Goal: Task Accomplishment & Management: Manage account settings

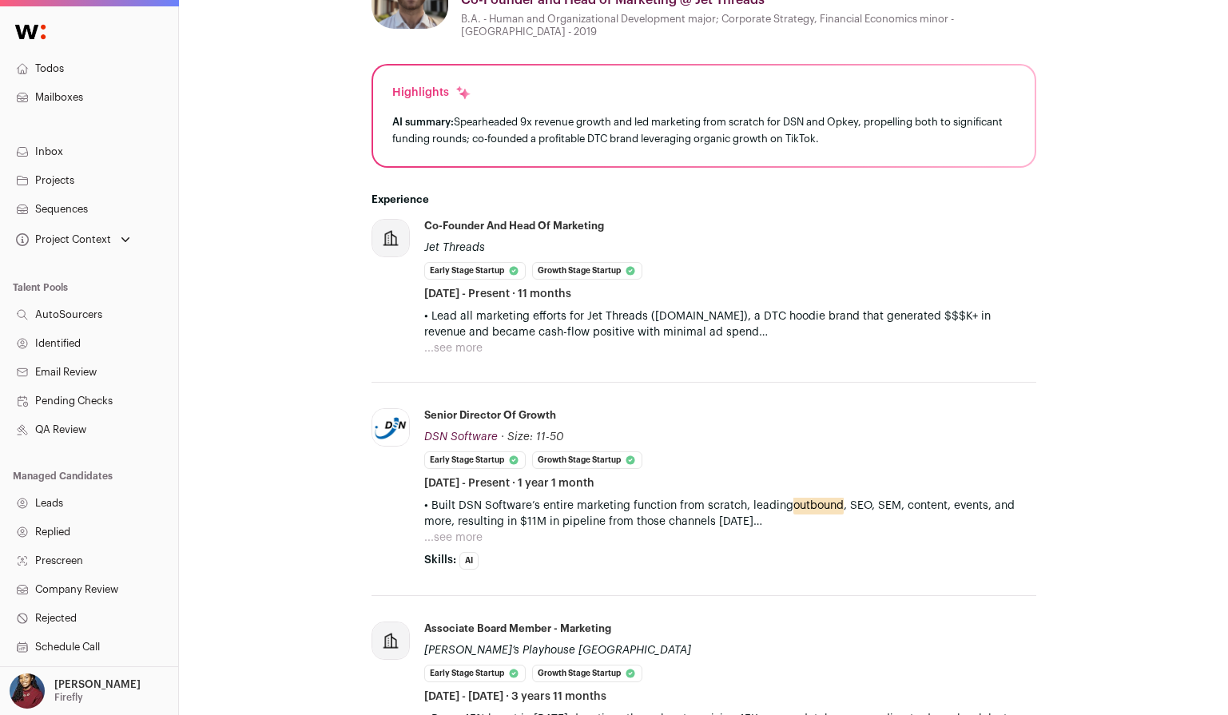
scroll to position [463, 0]
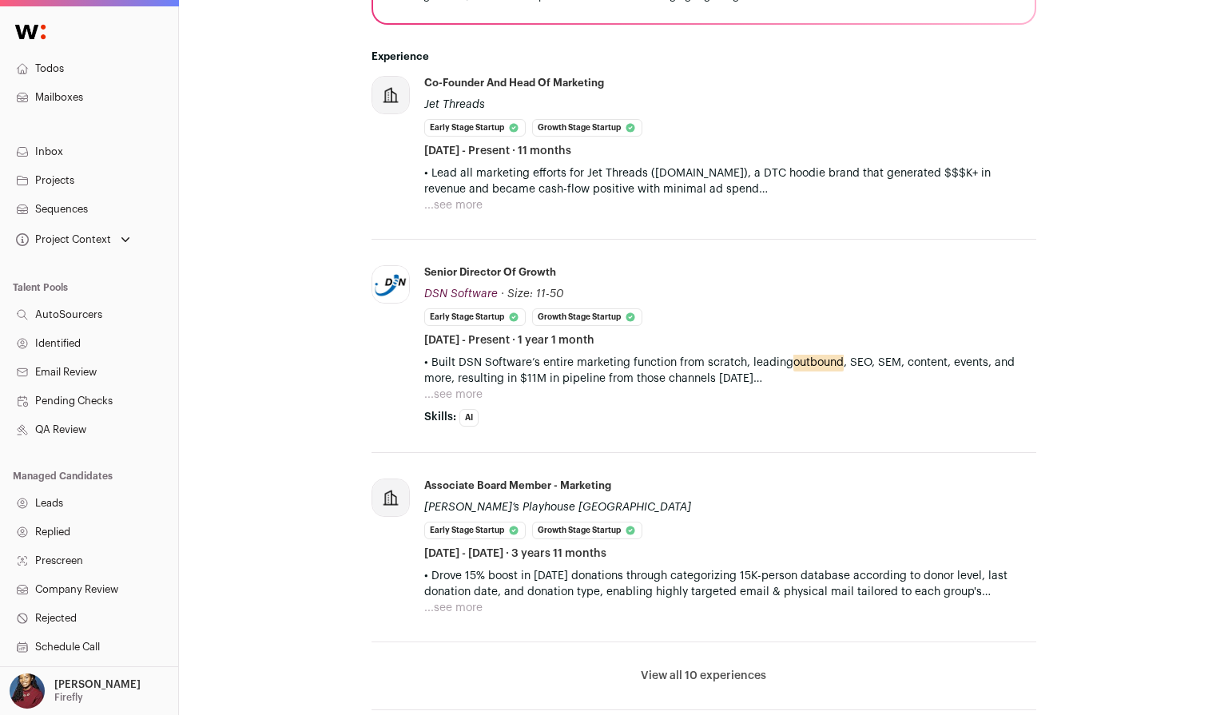
click at [708, 677] on button "View all 10 experiences" at bounding box center [703, 676] width 125 height 16
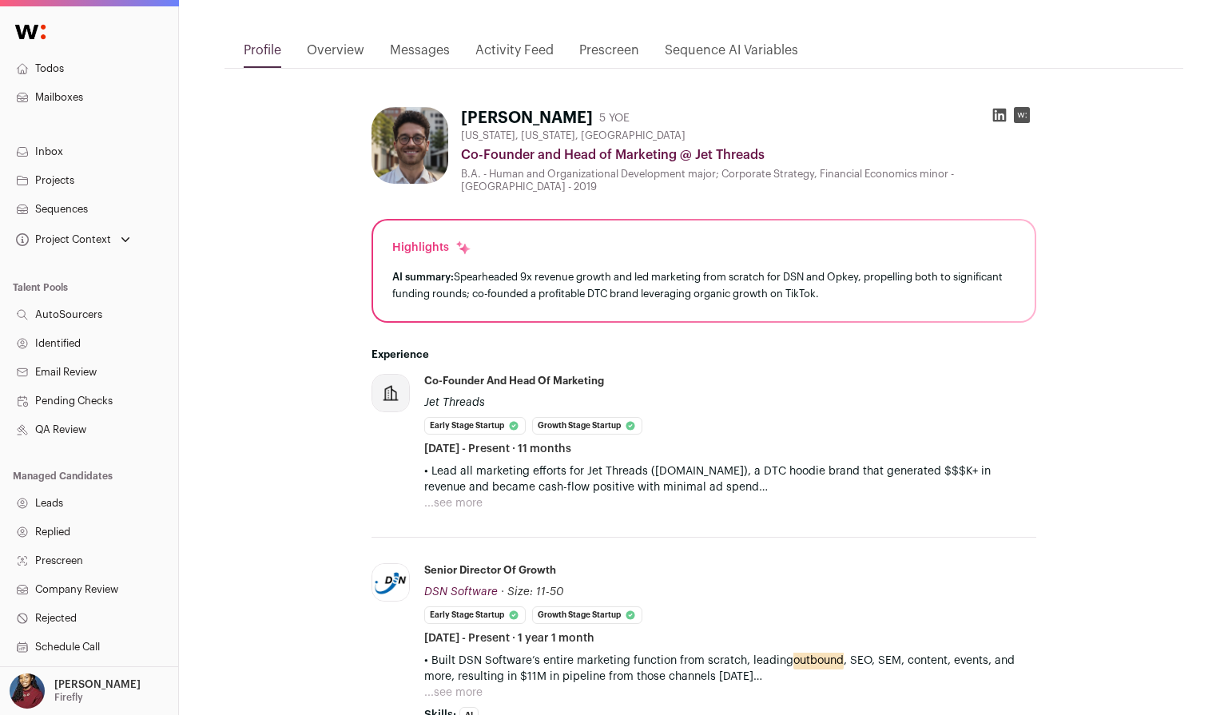
scroll to position [162, 0]
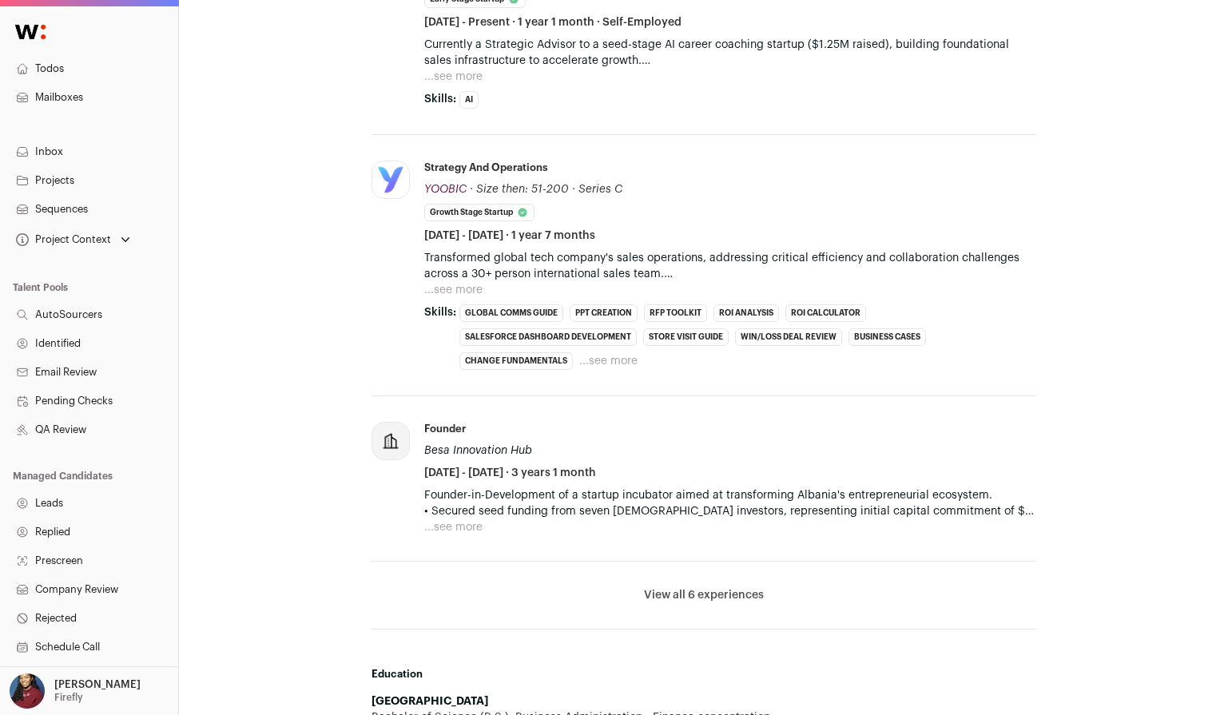
scroll to position [610, 0]
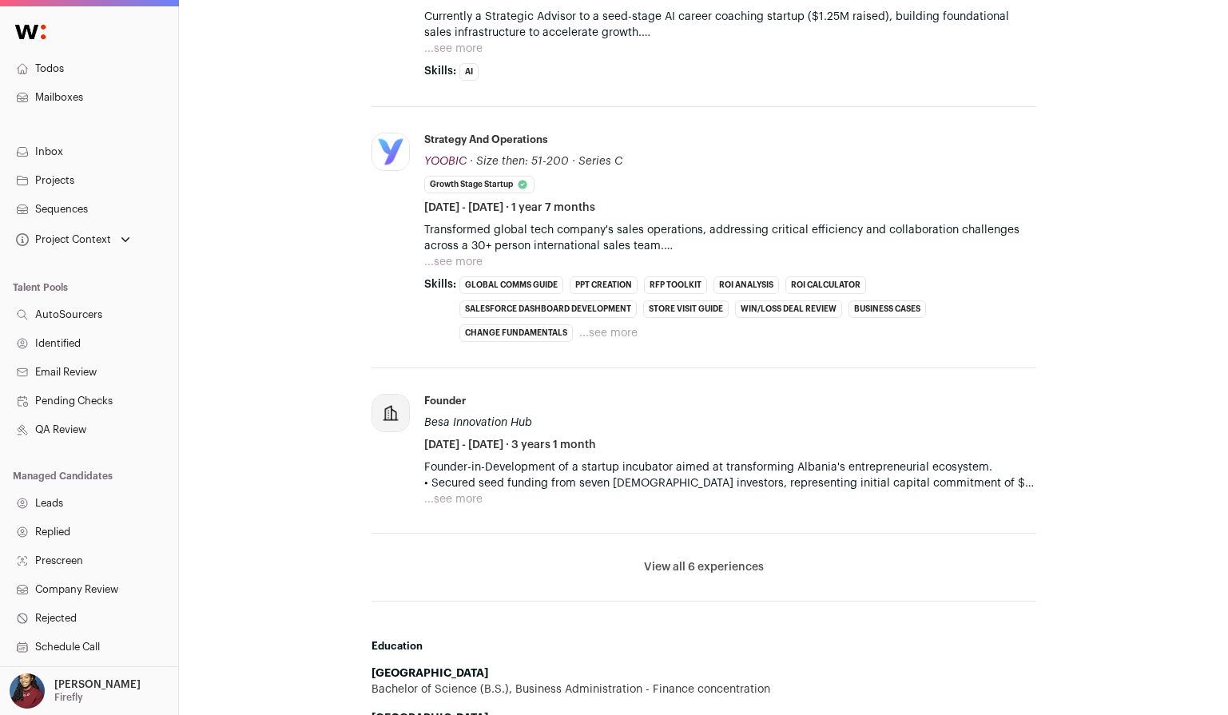
click at [722, 575] on li "View all 6 experiences View less" at bounding box center [703, 568] width 665 height 68
click at [721, 565] on button "View all 6 experiences" at bounding box center [704, 567] width 120 height 16
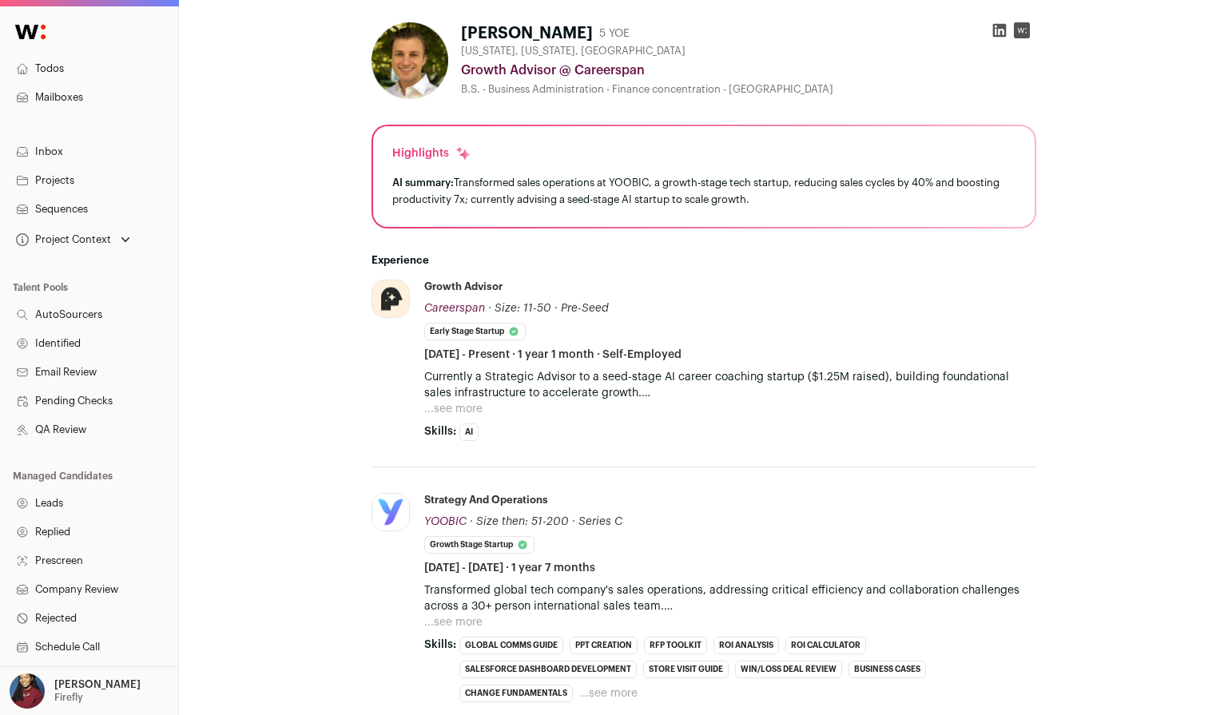
scroll to position [244, 0]
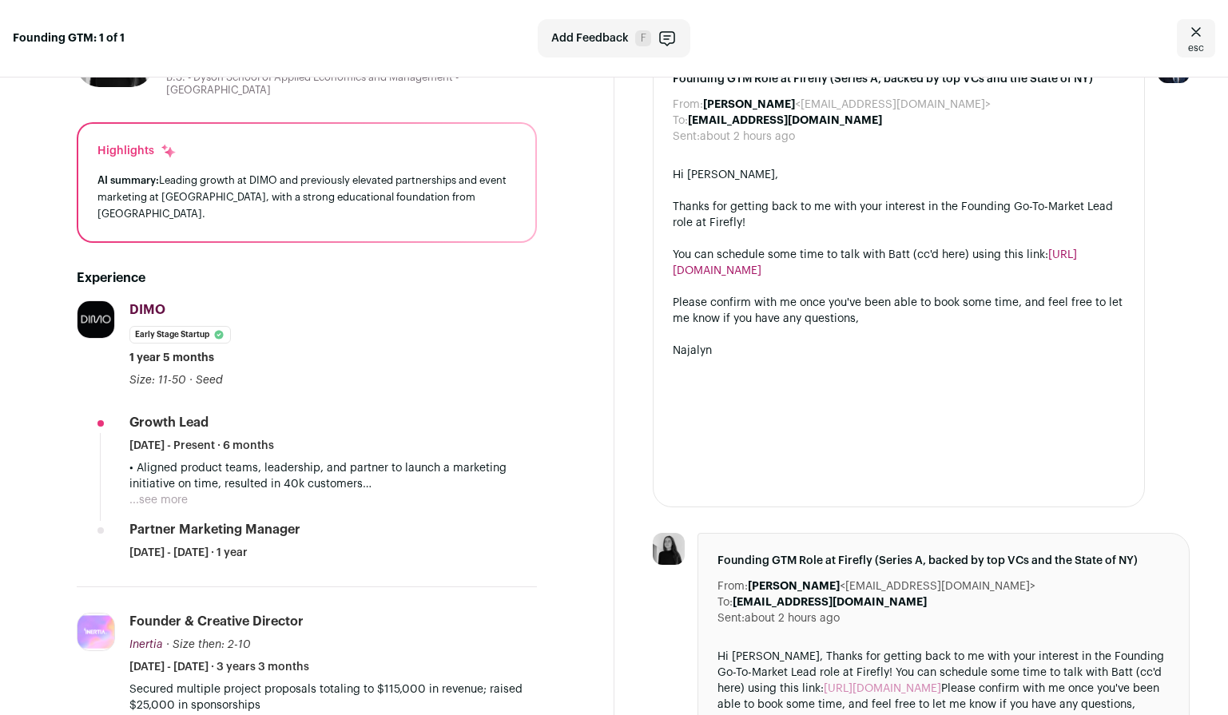
scroll to position [345, 0]
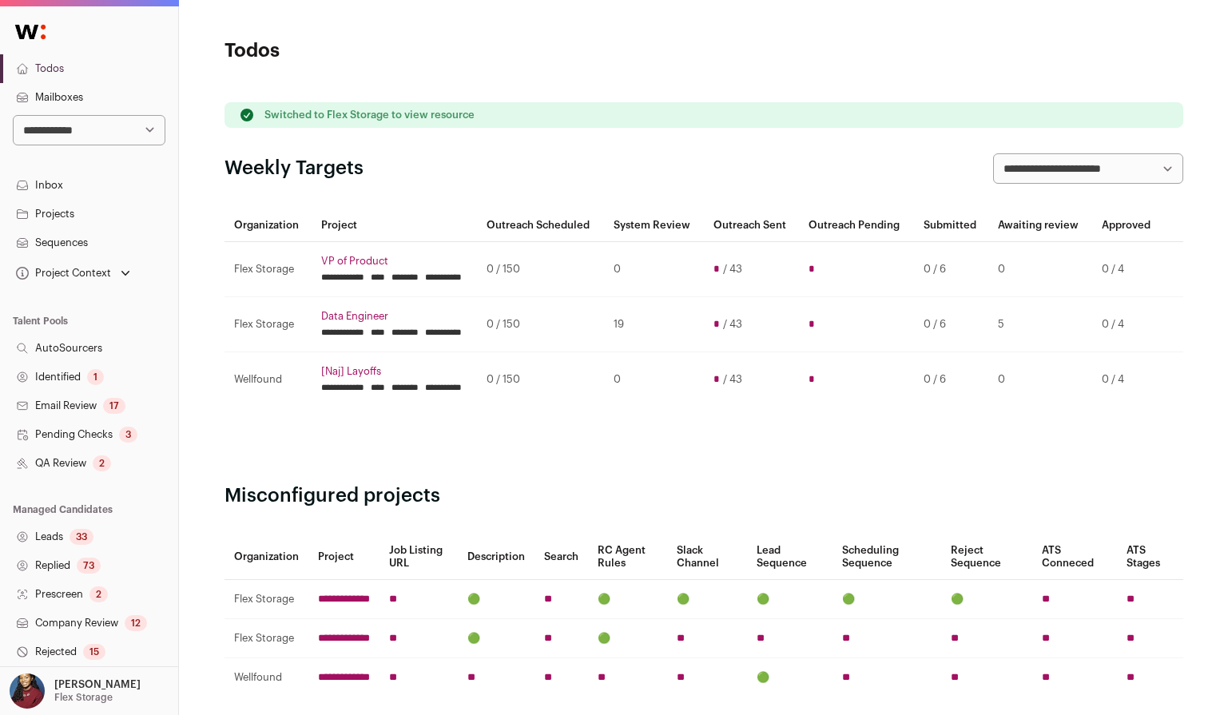
click at [92, 137] on select "**********" at bounding box center [89, 130] width 153 height 30
select select "****"
click at [13, 115] on select "**********" at bounding box center [89, 130] width 153 height 30
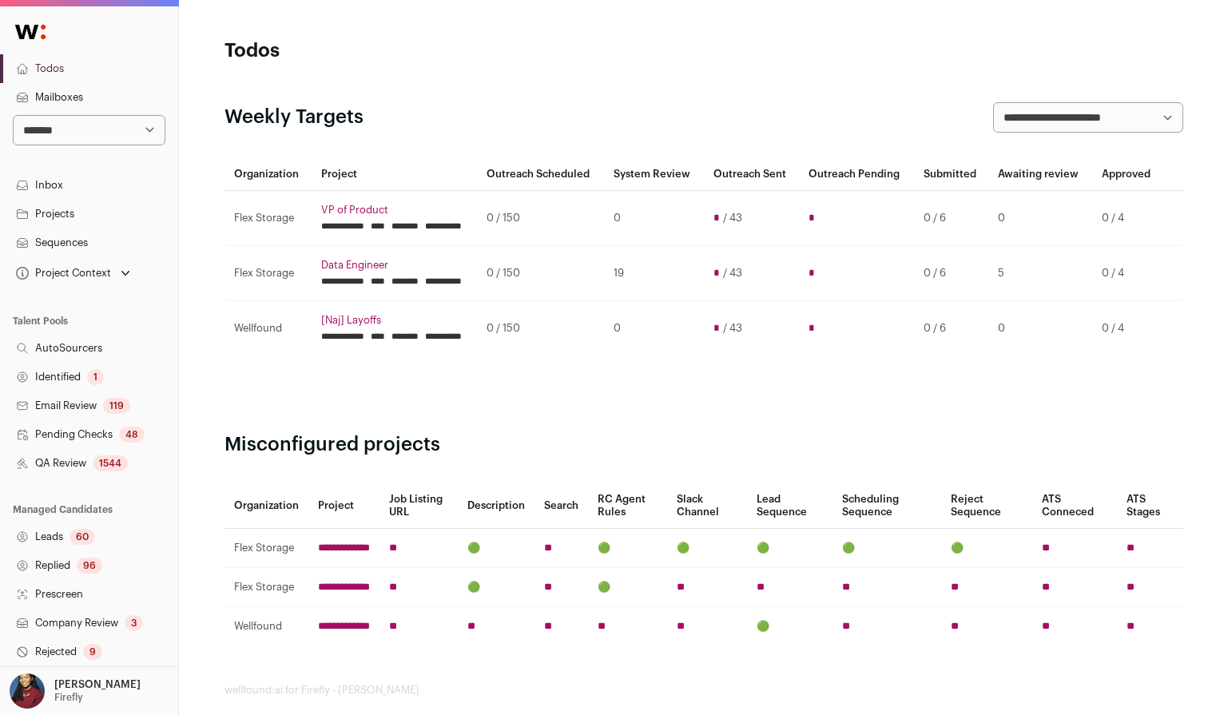
click at [74, 220] on link "Projects" at bounding box center [89, 214] width 178 height 29
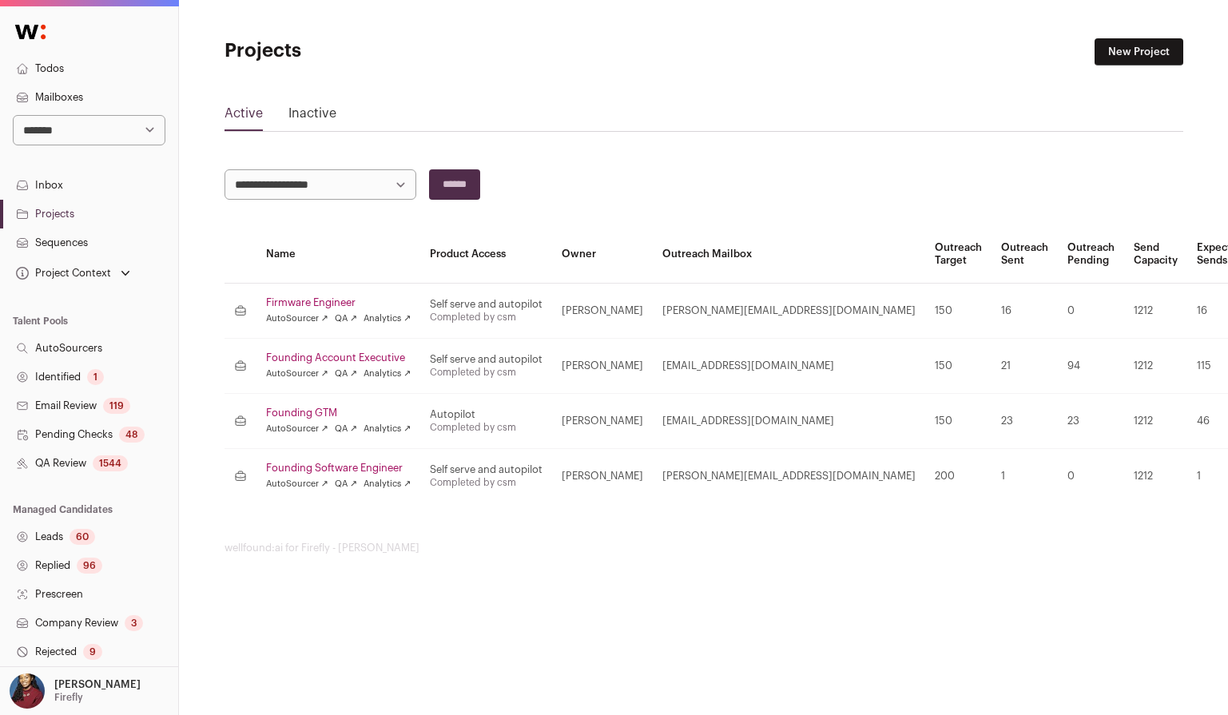
click at [333, 355] on link "Founding Account Executive" at bounding box center [338, 357] width 145 height 13
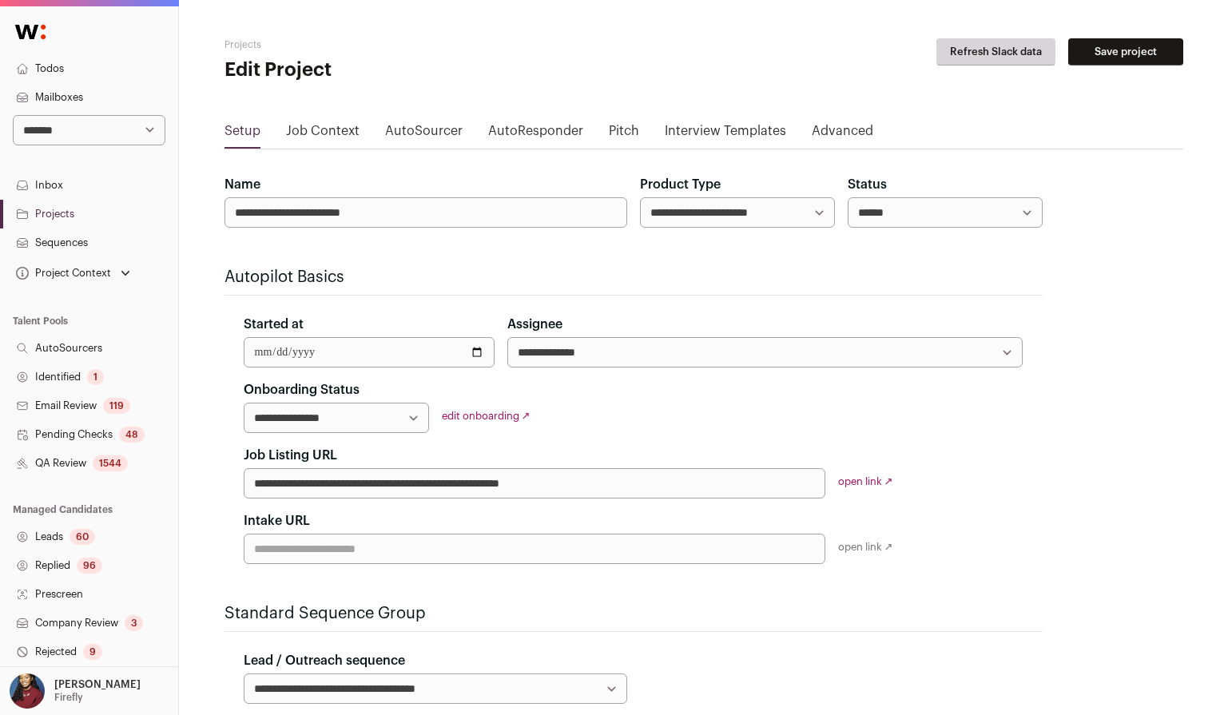
click at [342, 125] on link "Job Context" at bounding box center [322, 134] width 73 height 26
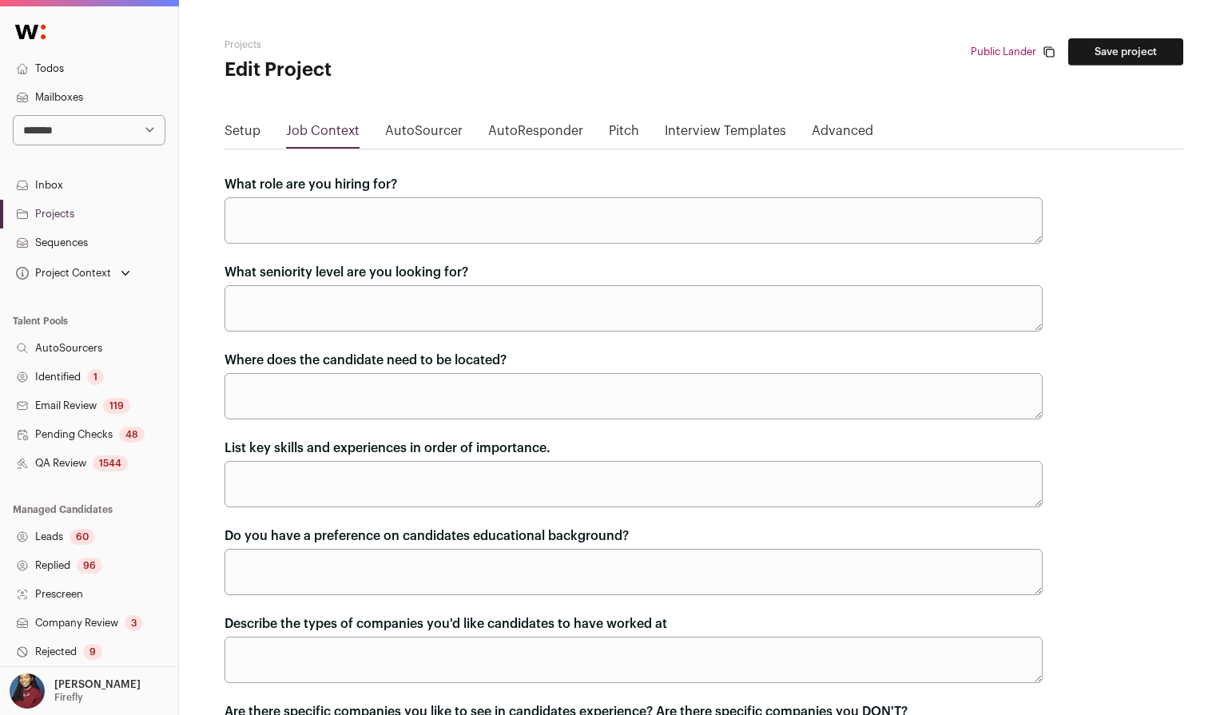
click at [398, 121] on link "AutoSourcer" at bounding box center [423, 134] width 77 height 26
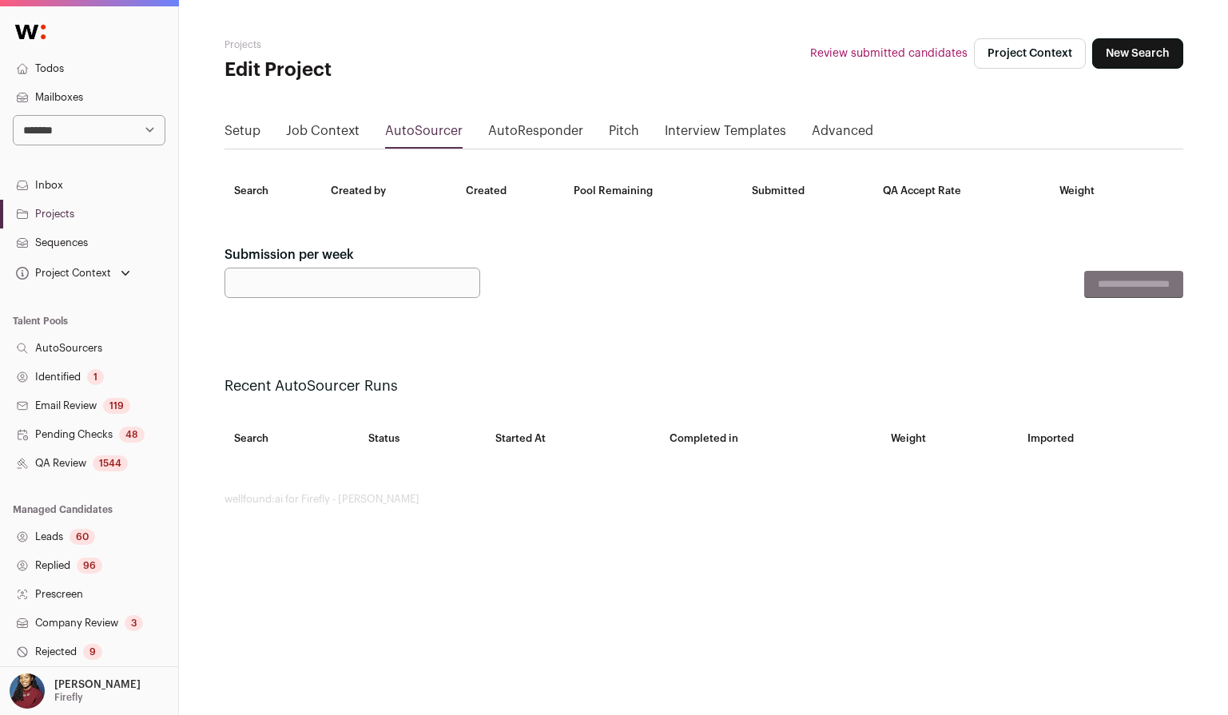
click at [260, 133] on div "Setup Job Context AutoSourcer AutoResponder Pitch Interview Templates Advanced" at bounding box center [703, 135] width 958 height 28
click at [252, 133] on link "Setup" at bounding box center [242, 134] width 36 height 26
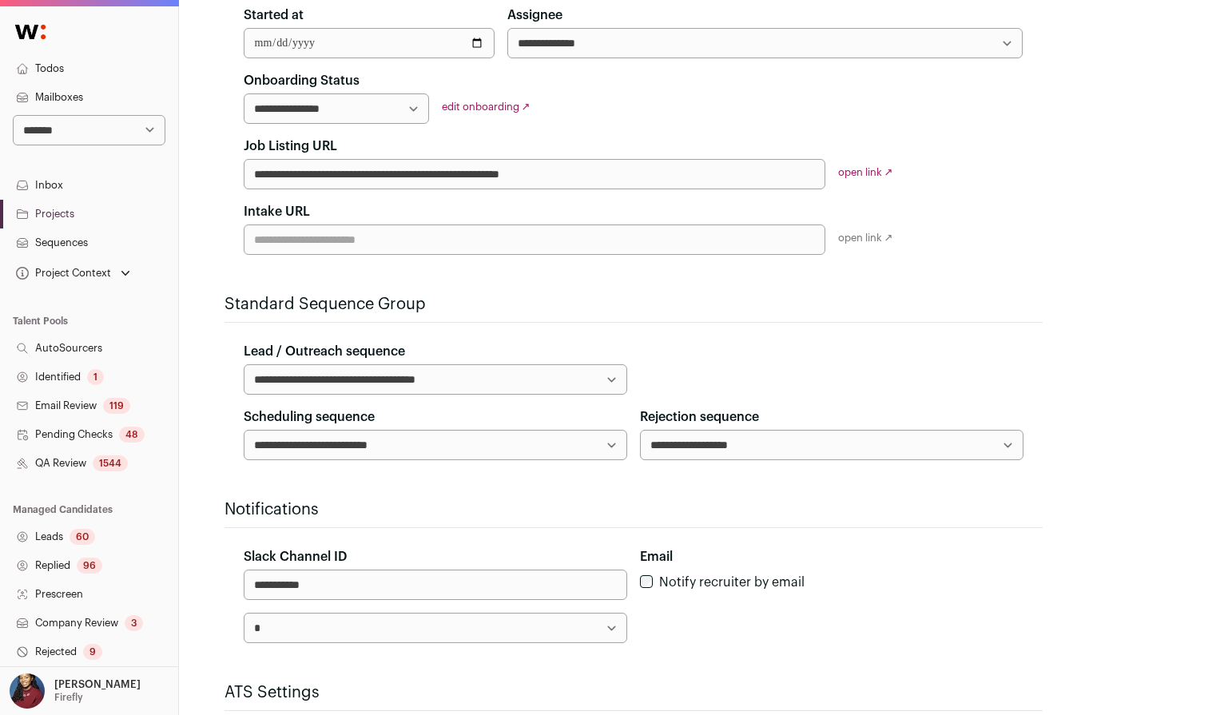
scroll to position [399, 0]
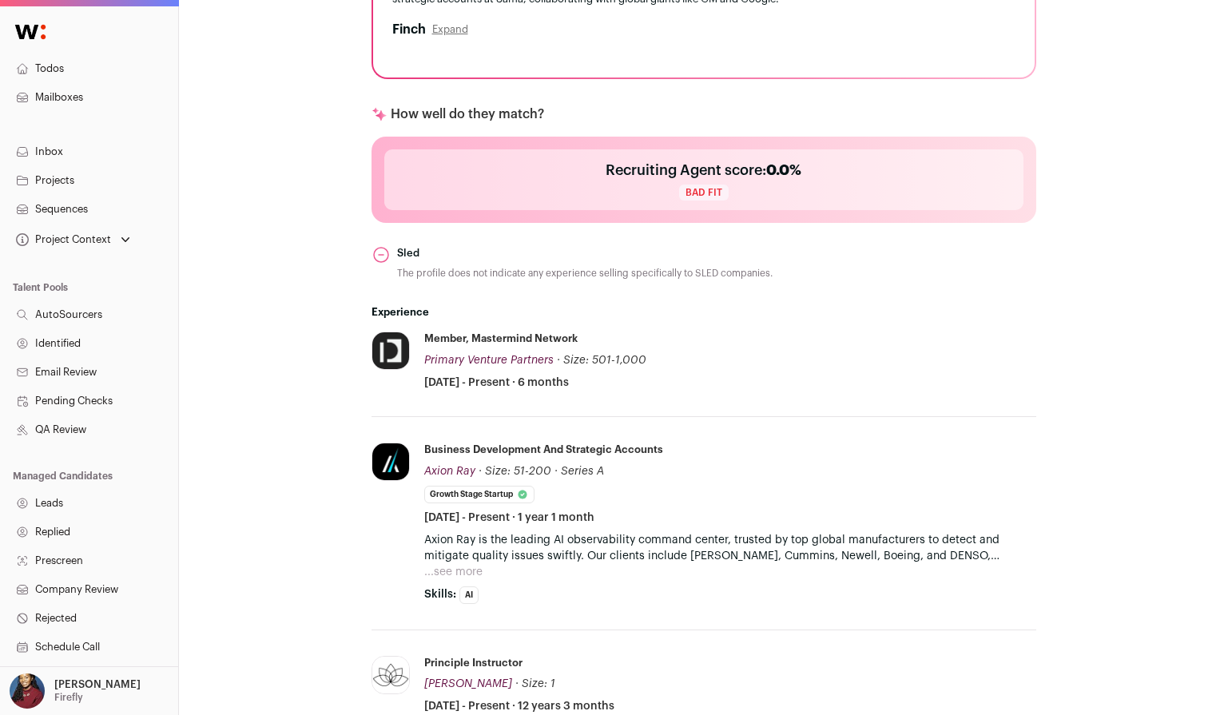
scroll to position [692, 0]
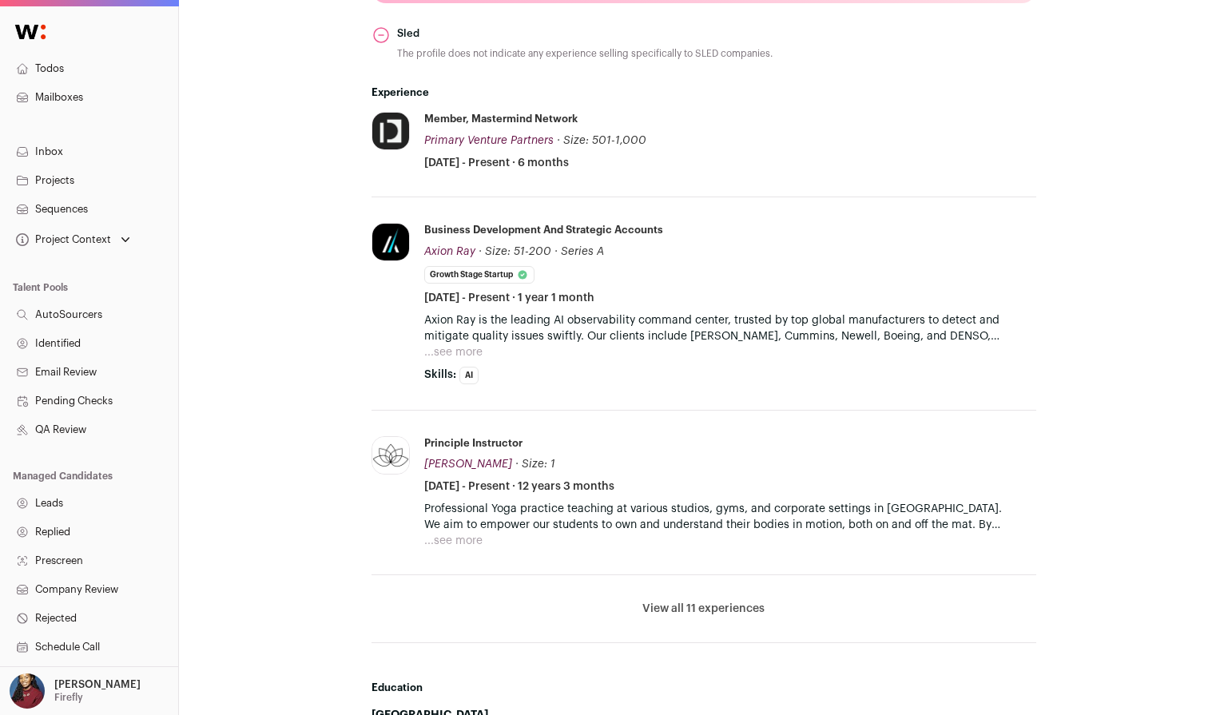
click at [680, 601] on button "View all 11 experiences" at bounding box center [703, 609] width 122 height 16
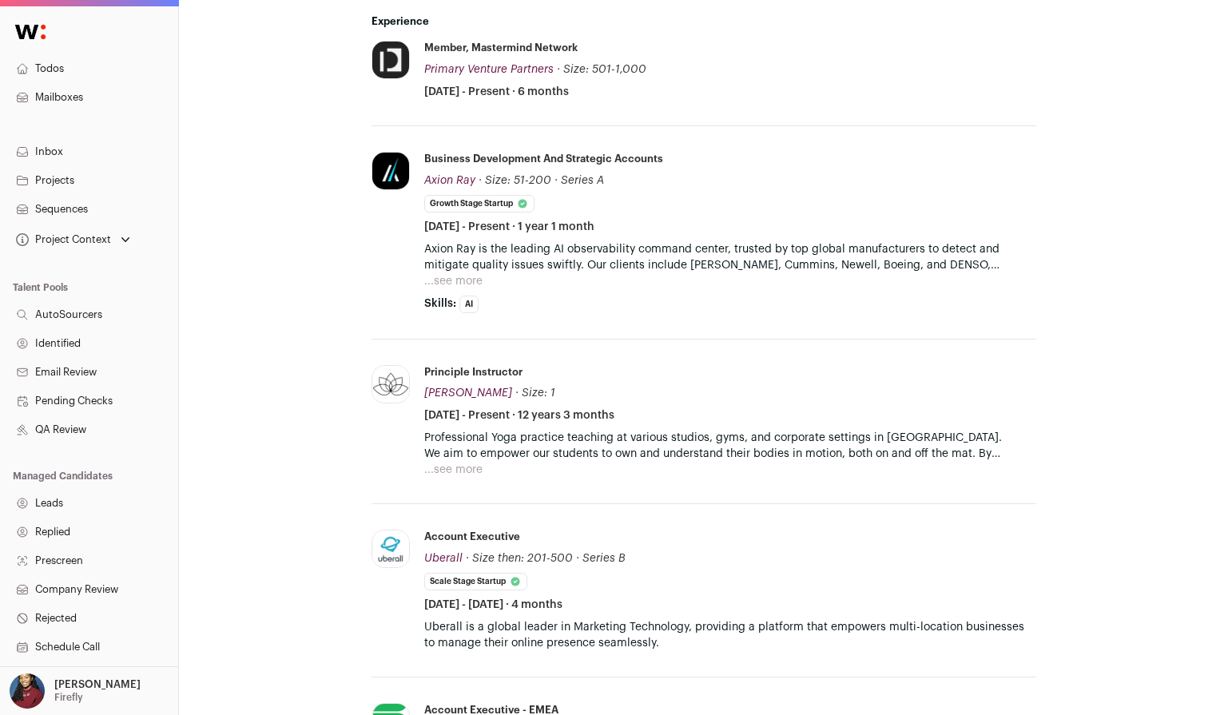
scroll to position [1090, 0]
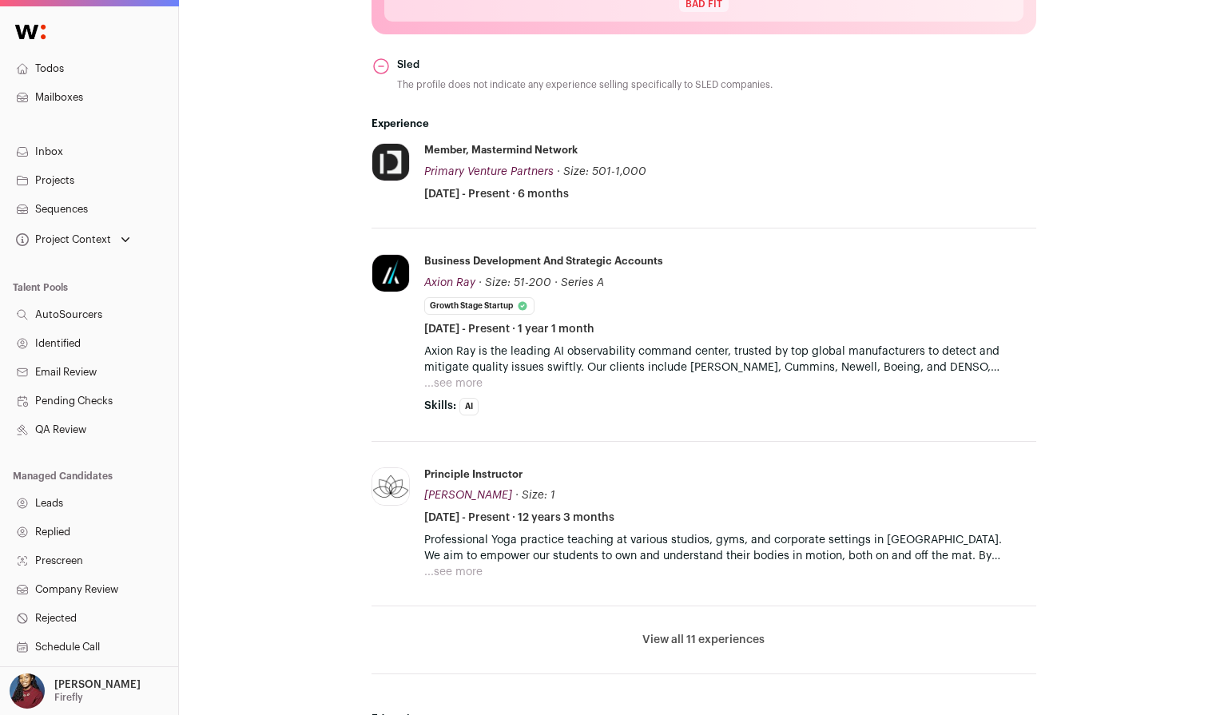
scroll to position [716, 0]
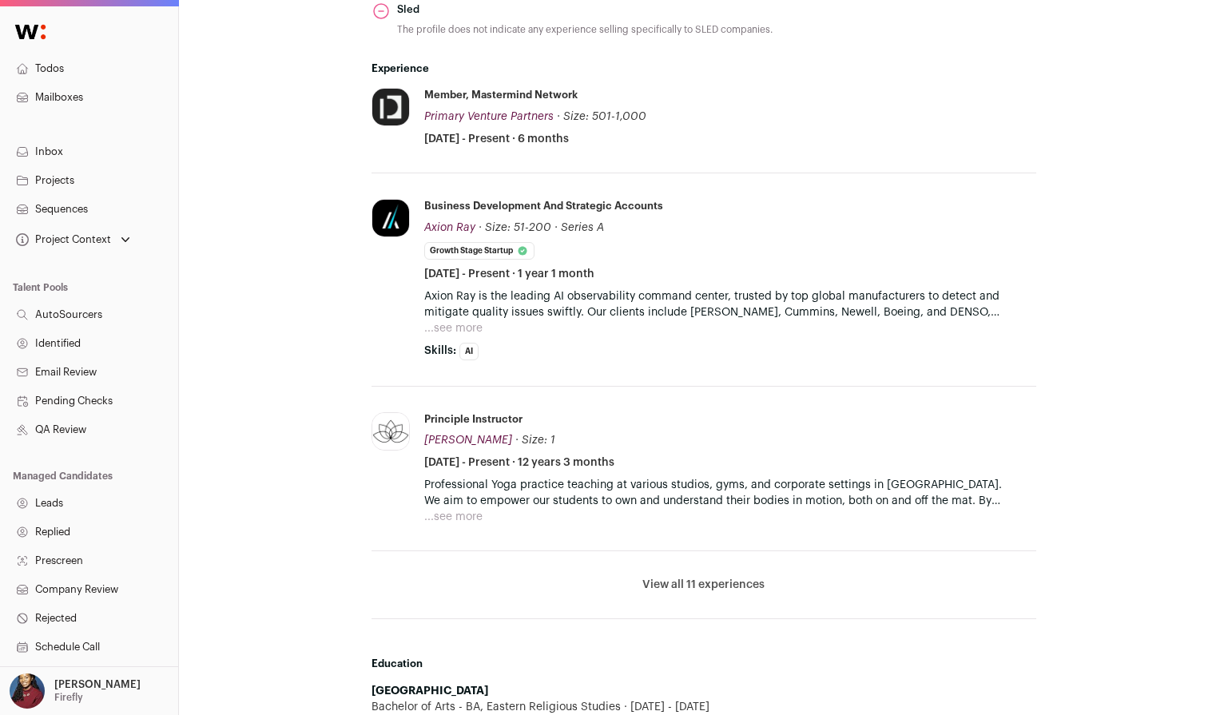
click at [717, 579] on li "View all 11 experiences View less" at bounding box center [703, 585] width 665 height 68
click at [716, 577] on button "View all 11 experiences" at bounding box center [703, 585] width 122 height 16
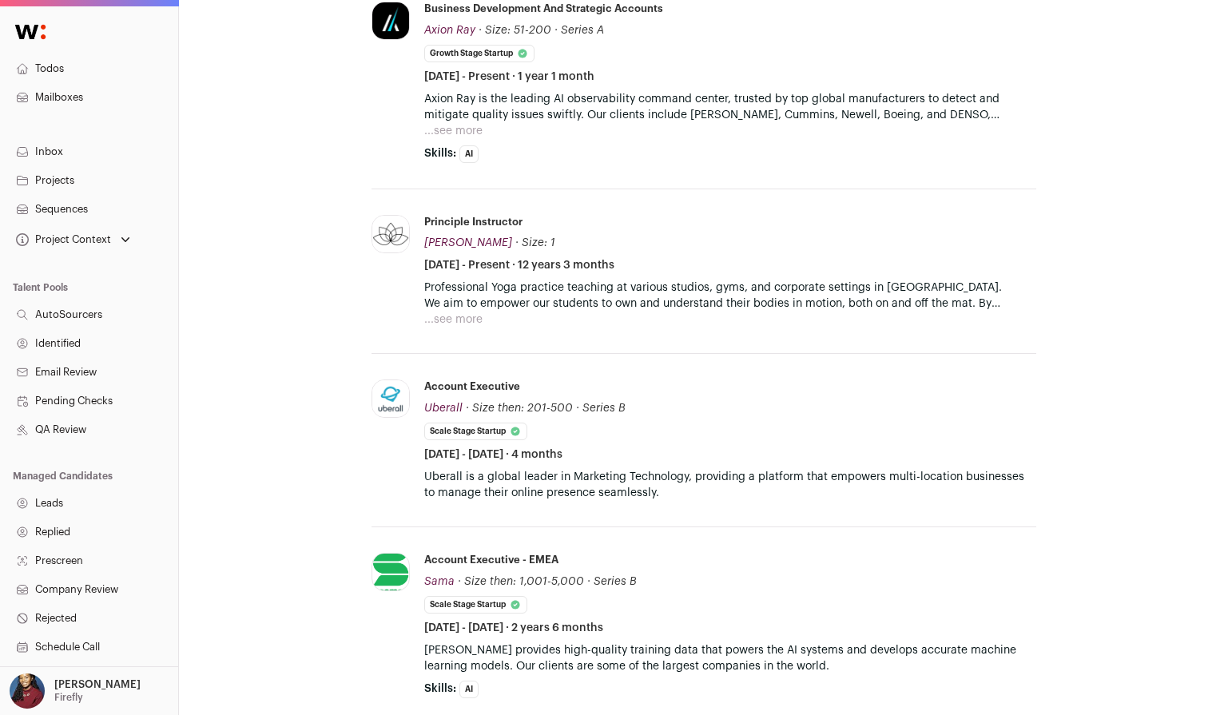
scroll to position [1084, 0]
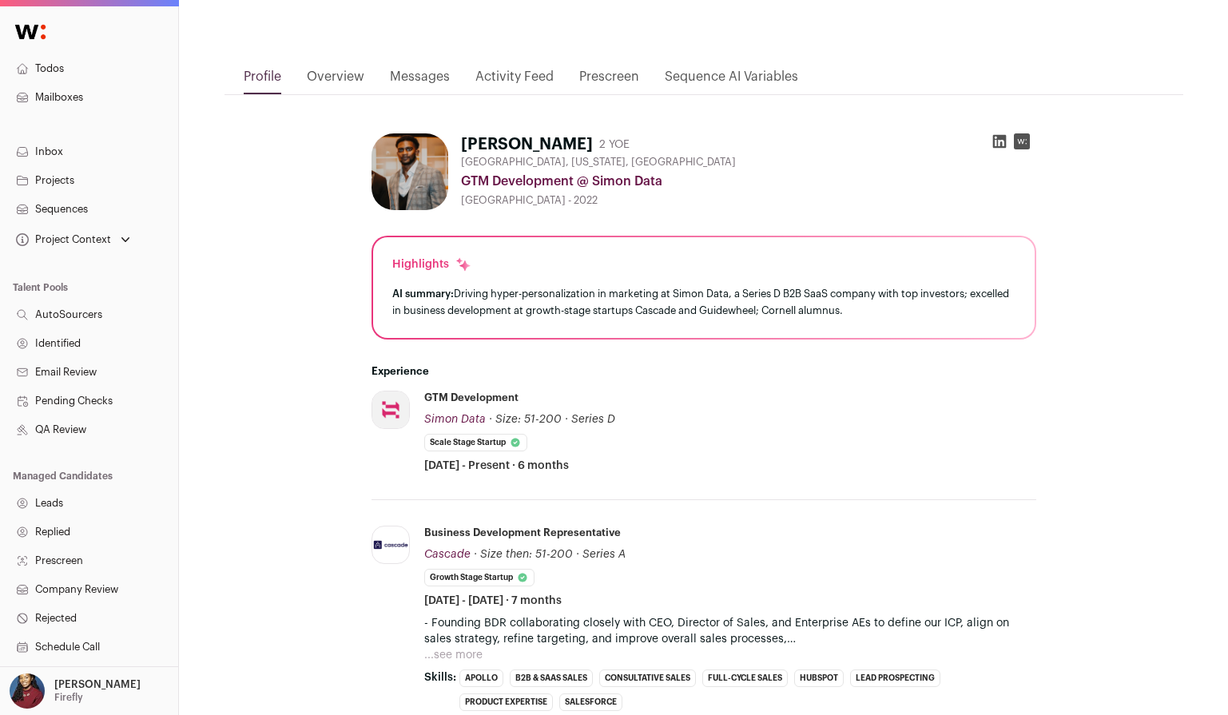
scroll to position [445, 0]
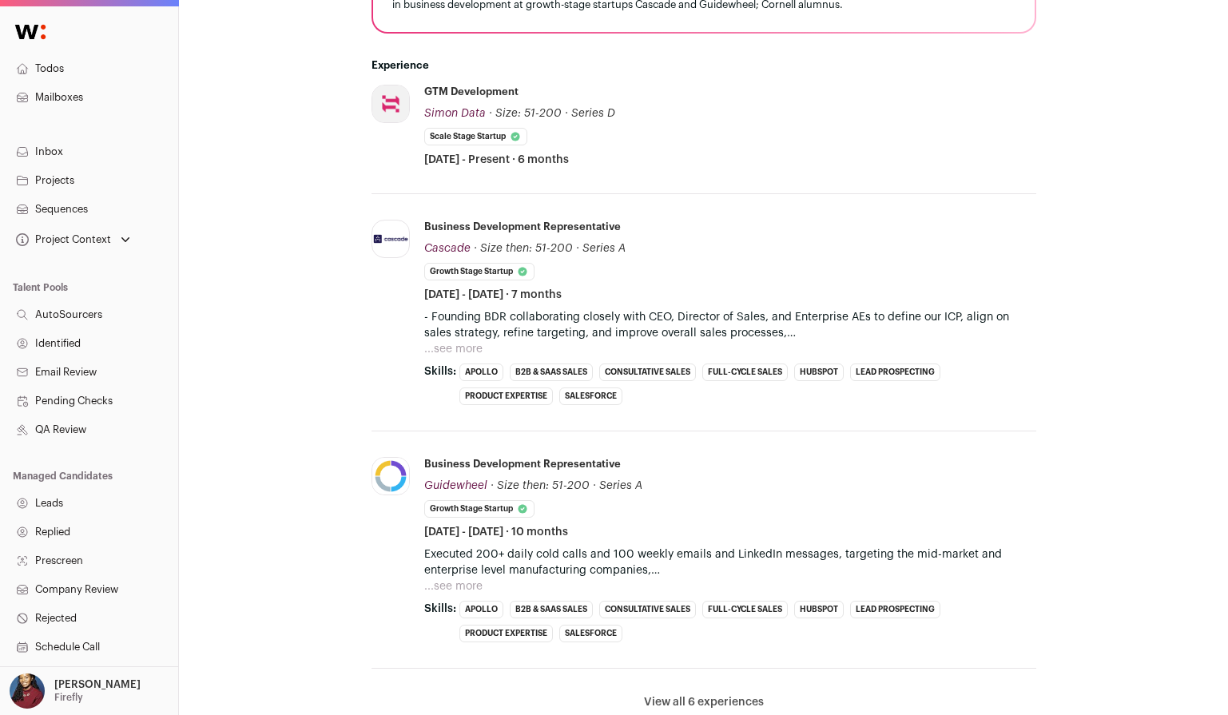
click at [745, 688] on li "View all 6 experiences View less" at bounding box center [703, 703] width 665 height 68
click at [732, 696] on button "View all 6 experiences" at bounding box center [704, 702] width 120 height 16
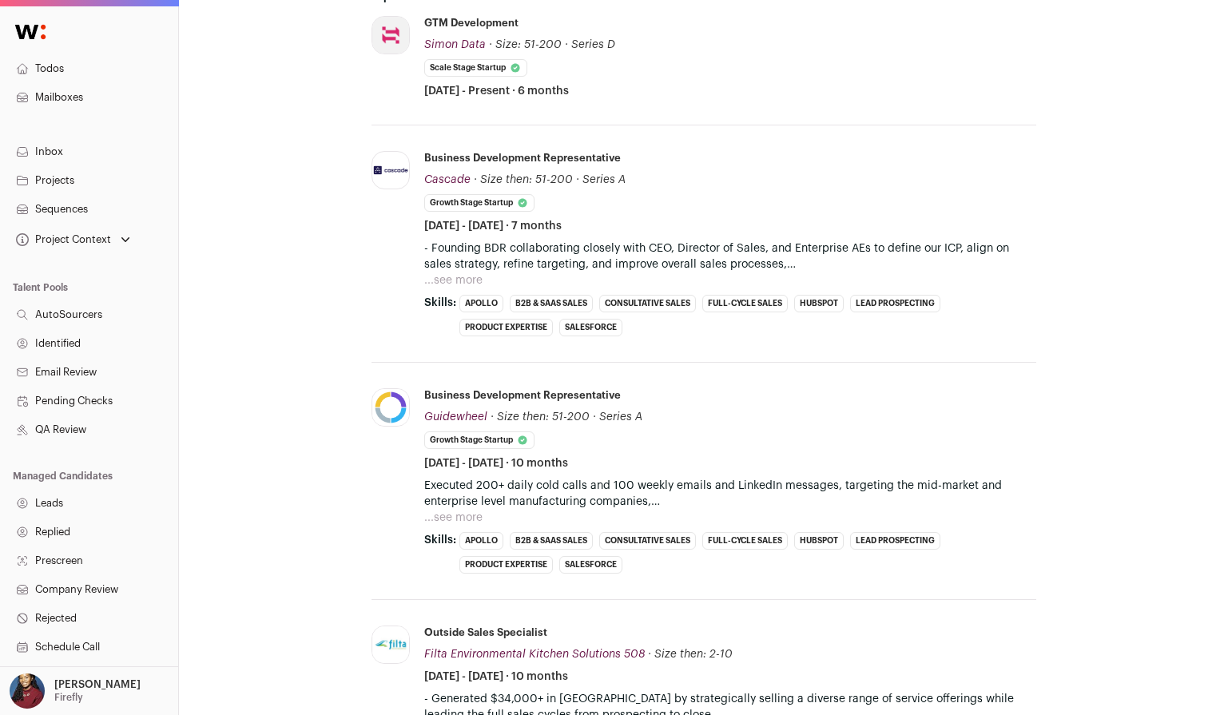
scroll to position [653, 0]
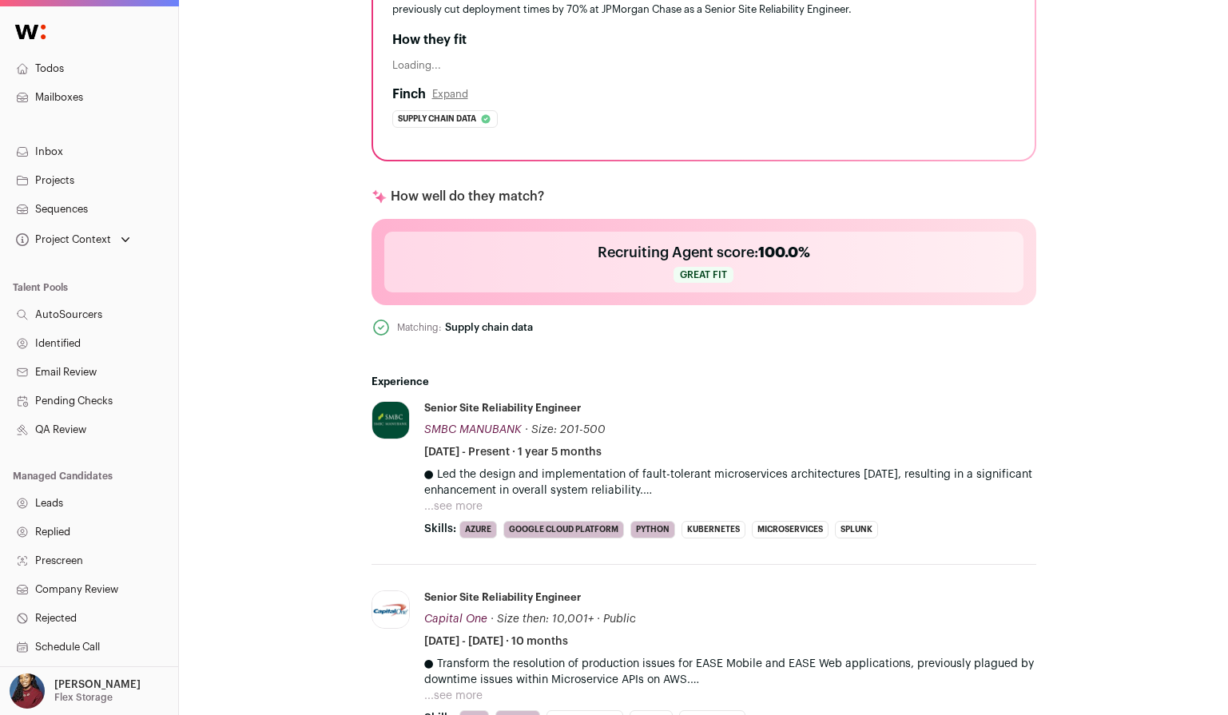
scroll to position [450, 0]
